Goal: Information Seeking & Learning: Check status

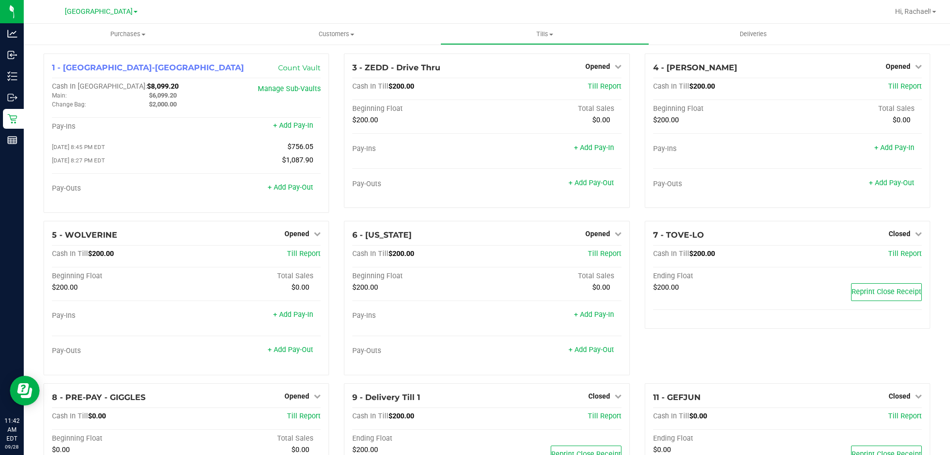
scroll to position [56, 0]
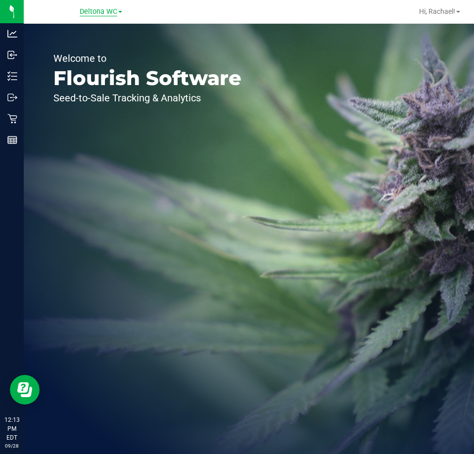
click at [100, 14] on span "Deltona WC" at bounding box center [99, 11] width 38 height 9
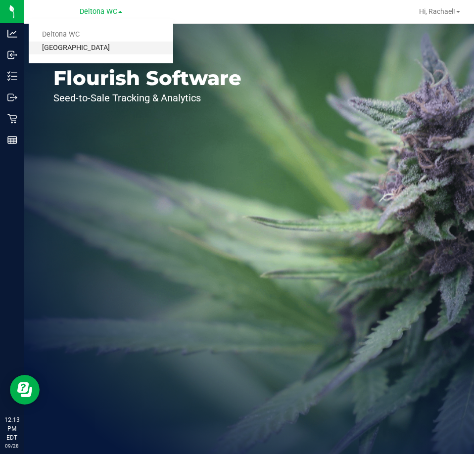
click at [81, 46] on link "[GEOGRAPHIC_DATA]" at bounding box center [101, 48] width 144 height 13
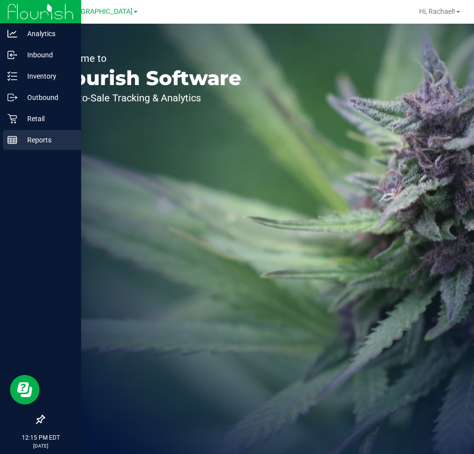
click at [35, 141] on p "Reports" at bounding box center [46, 140] width 59 height 12
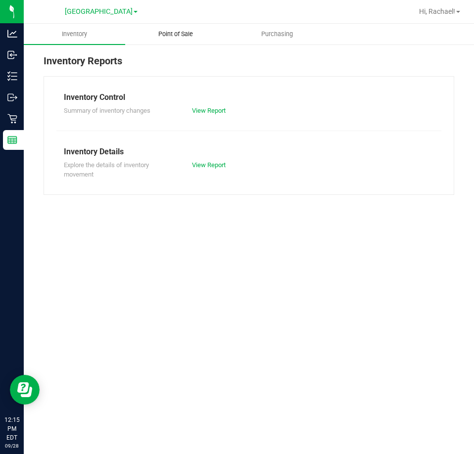
click at [184, 36] on span "Point of Sale" at bounding box center [175, 34] width 61 height 9
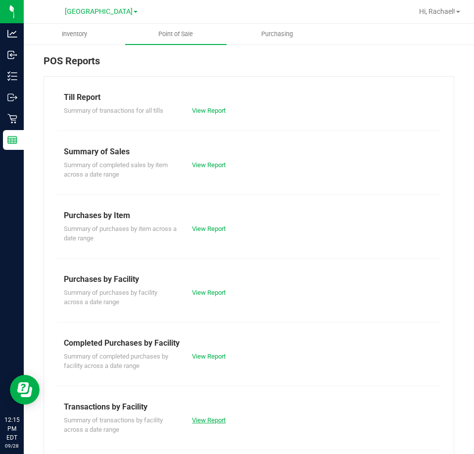
click at [209, 419] on link "View Report" at bounding box center [209, 419] width 34 height 7
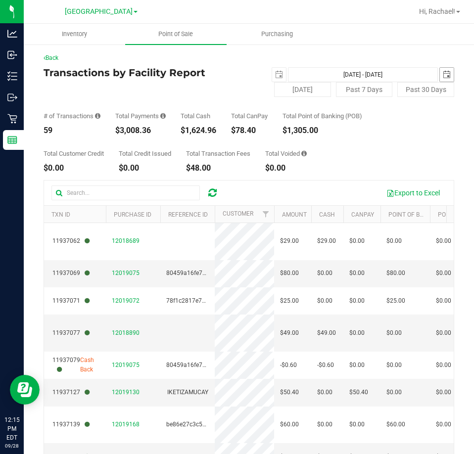
click at [440, 69] on span "select" at bounding box center [447, 75] width 14 height 14
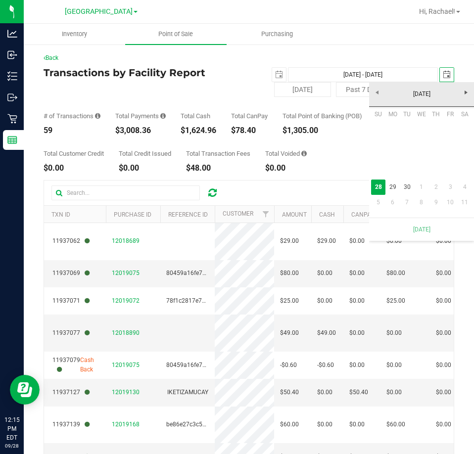
scroll to position [0, 25]
click at [440, 69] on span "select" at bounding box center [447, 75] width 14 height 14
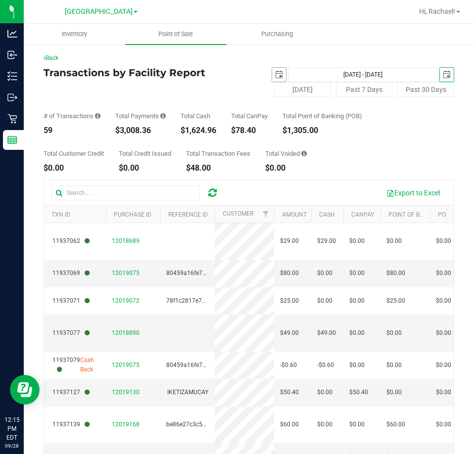
click at [275, 73] on span "select" at bounding box center [279, 75] width 8 height 8
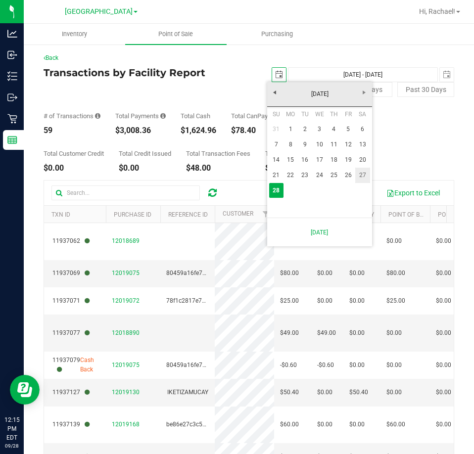
click at [360, 176] on link "27" at bounding box center [362, 175] width 14 height 15
type input "[DATE]"
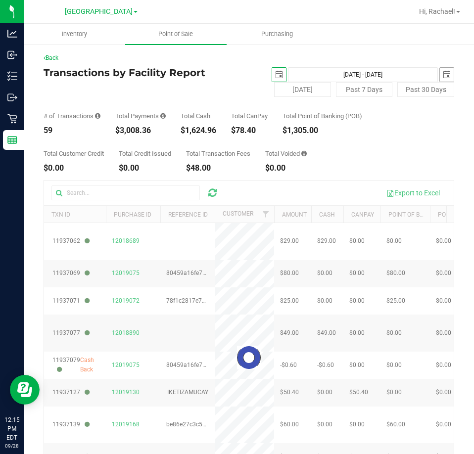
click at [443, 75] on span "select" at bounding box center [447, 75] width 8 height 8
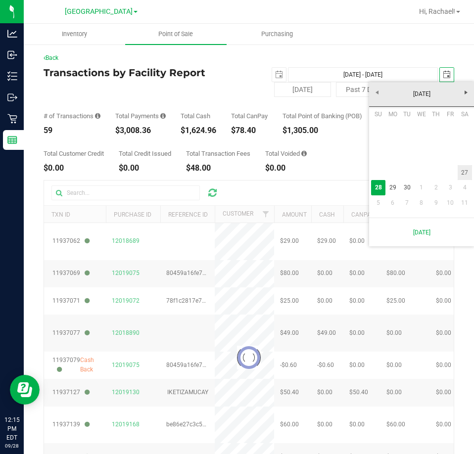
click at [467, 169] on link "27" at bounding box center [465, 172] width 14 height 15
type input "[DATE] - [DATE]"
type input "[DATE]"
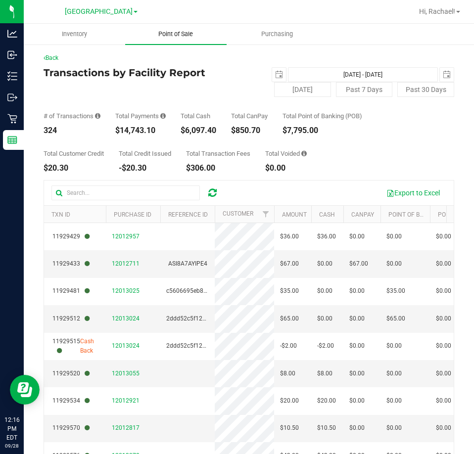
click at [180, 32] on span "Point of Sale" at bounding box center [175, 34] width 61 height 9
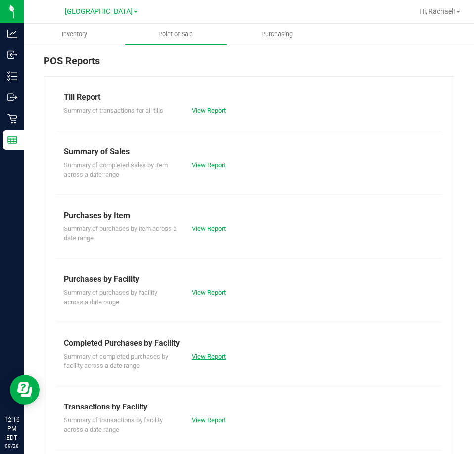
click at [204, 355] on link "View Report" at bounding box center [209, 356] width 34 height 7
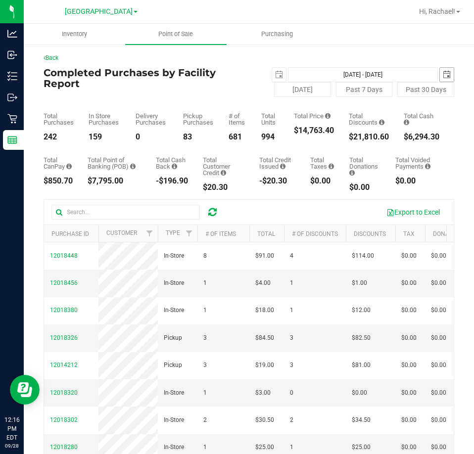
click at [443, 75] on span "select" at bounding box center [447, 75] width 8 height 8
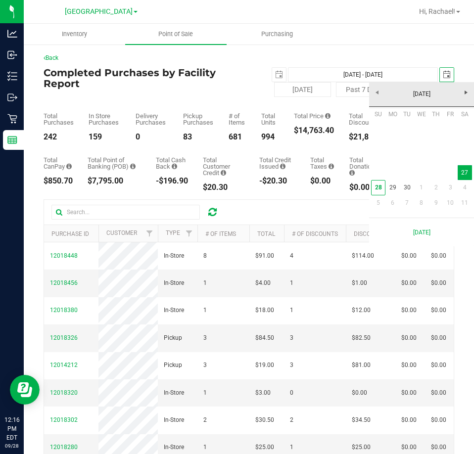
scroll to position [0, 25]
click at [443, 75] on span "select" at bounding box center [447, 75] width 8 height 8
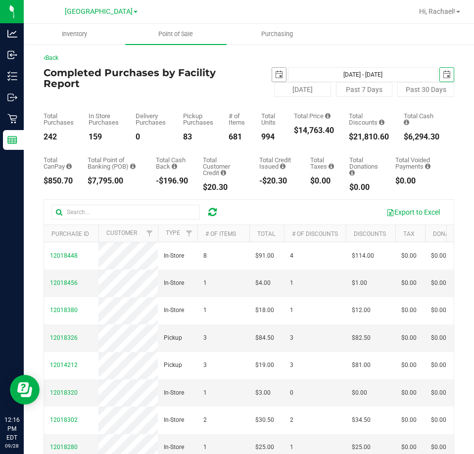
click at [273, 70] on span "select" at bounding box center [279, 75] width 14 height 14
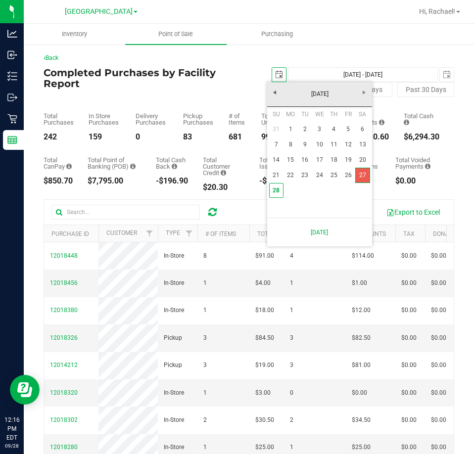
click at [363, 175] on link "27" at bounding box center [362, 175] width 14 height 15
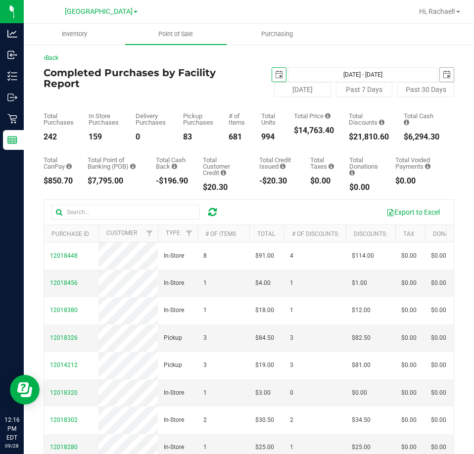
click at [443, 75] on span "select" at bounding box center [447, 75] width 8 height 8
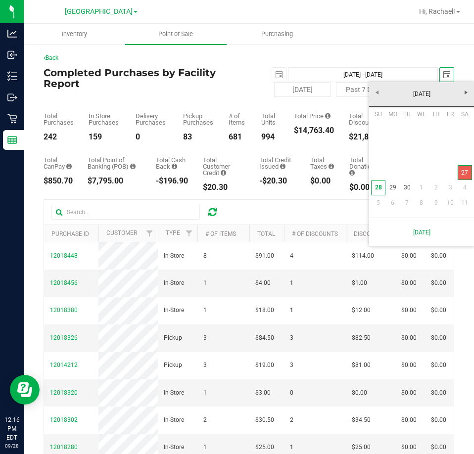
click at [468, 172] on link "27" at bounding box center [465, 172] width 14 height 15
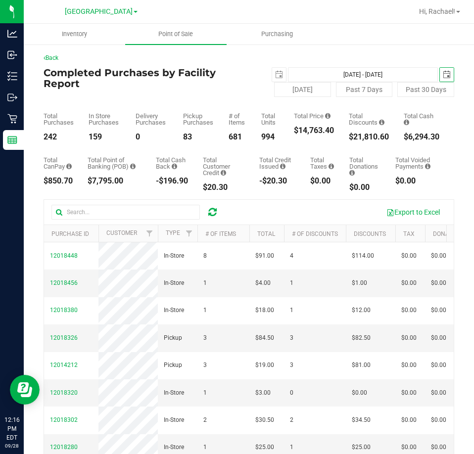
scroll to position [0, 35]
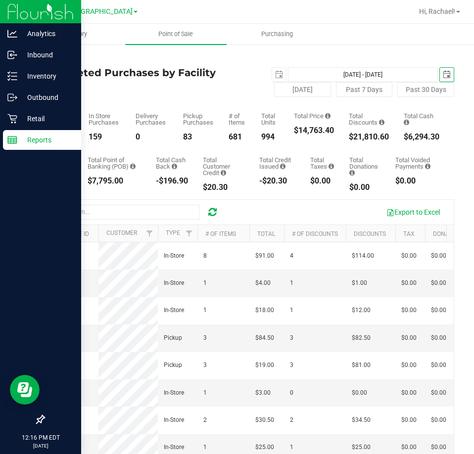
type input "[DATE]"
